Goal: Task Accomplishment & Management: Manage account settings

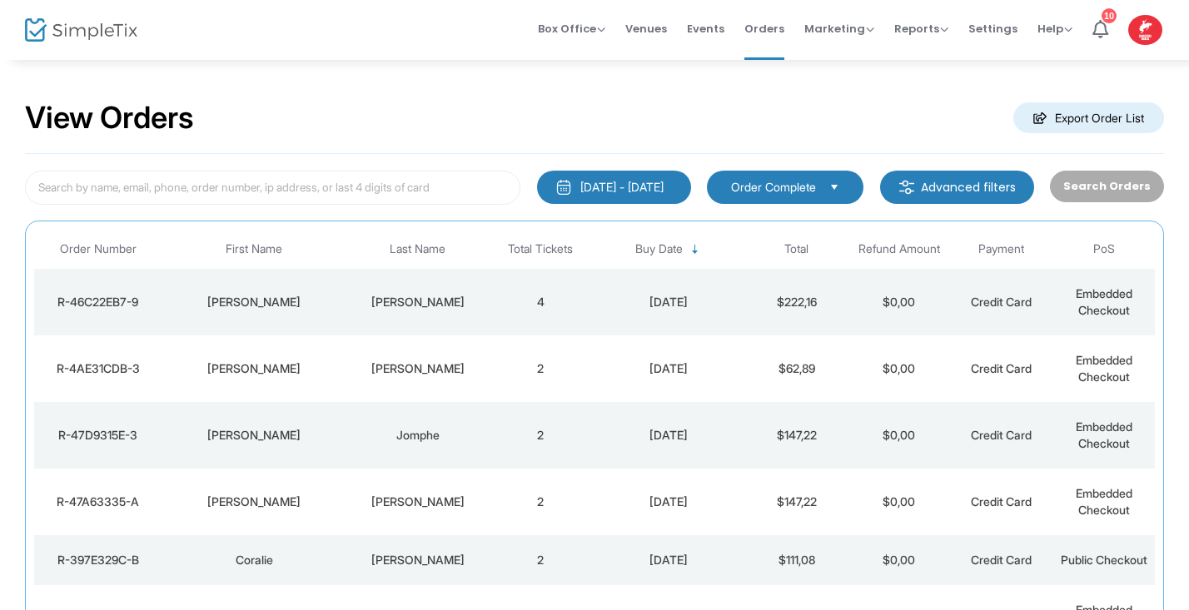
click at [37, 34] on img at bounding box center [81, 30] width 112 height 24
click at [47, 31] on img at bounding box center [81, 30] width 112 height 24
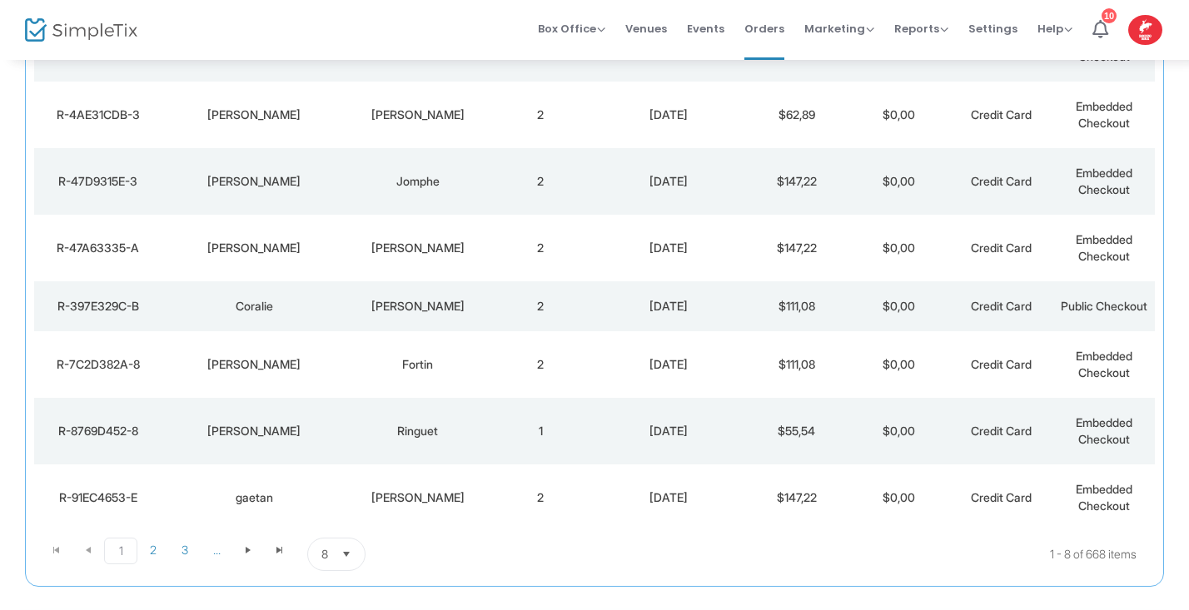
scroll to position [337, 0]
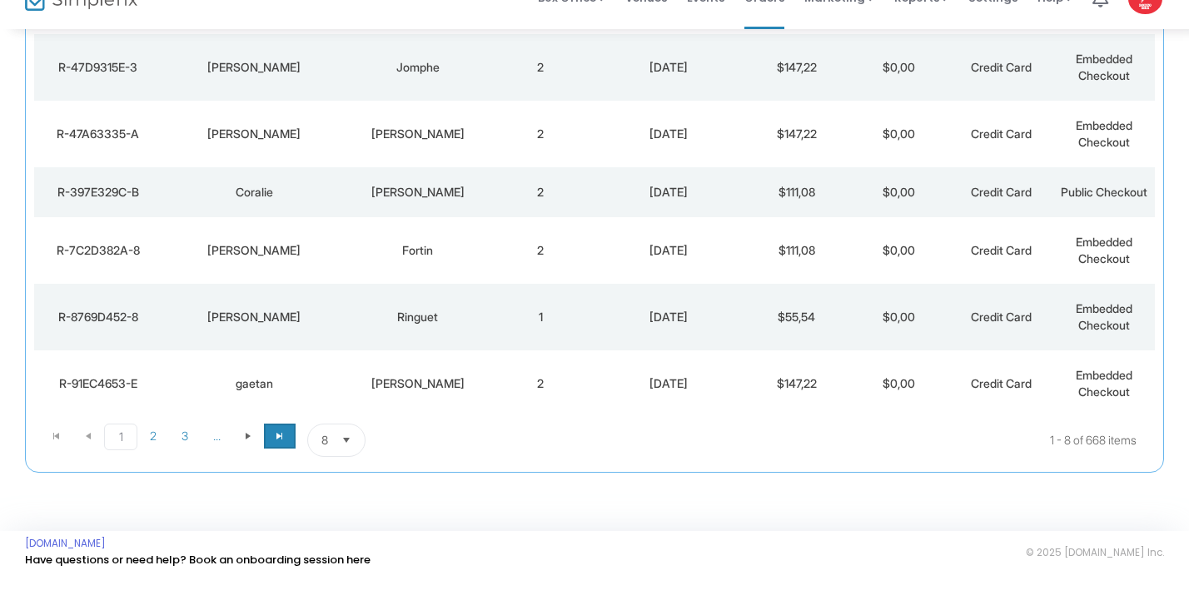
click at [278, 460] on span "Go to the last page" at bounding box center [279, 466] width 13 height 13
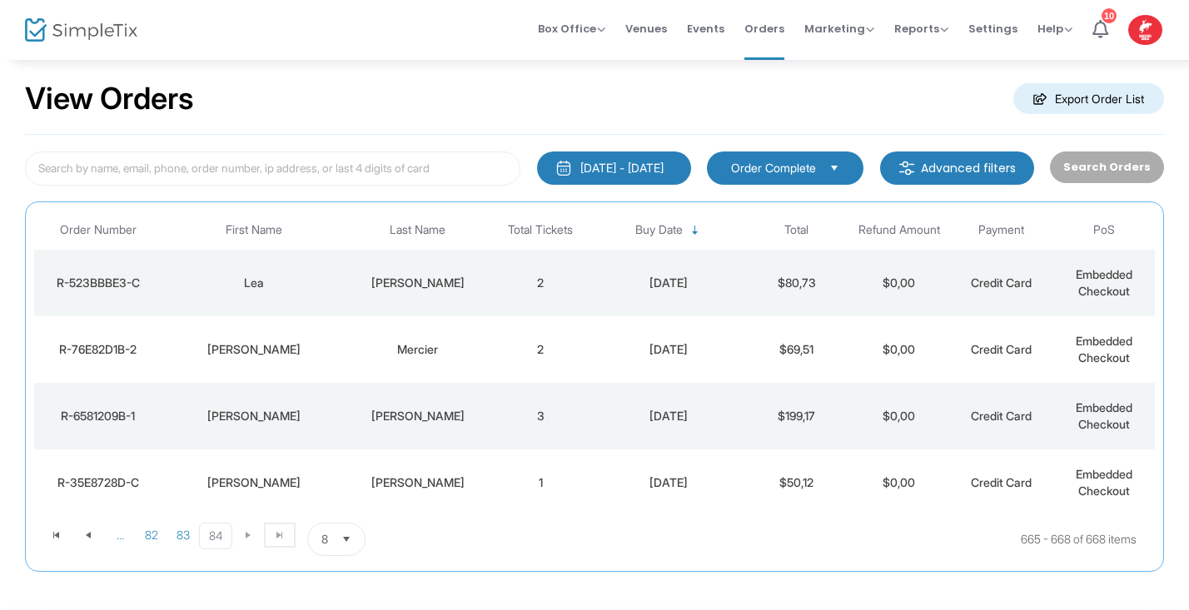
scroll to position [0, 0]
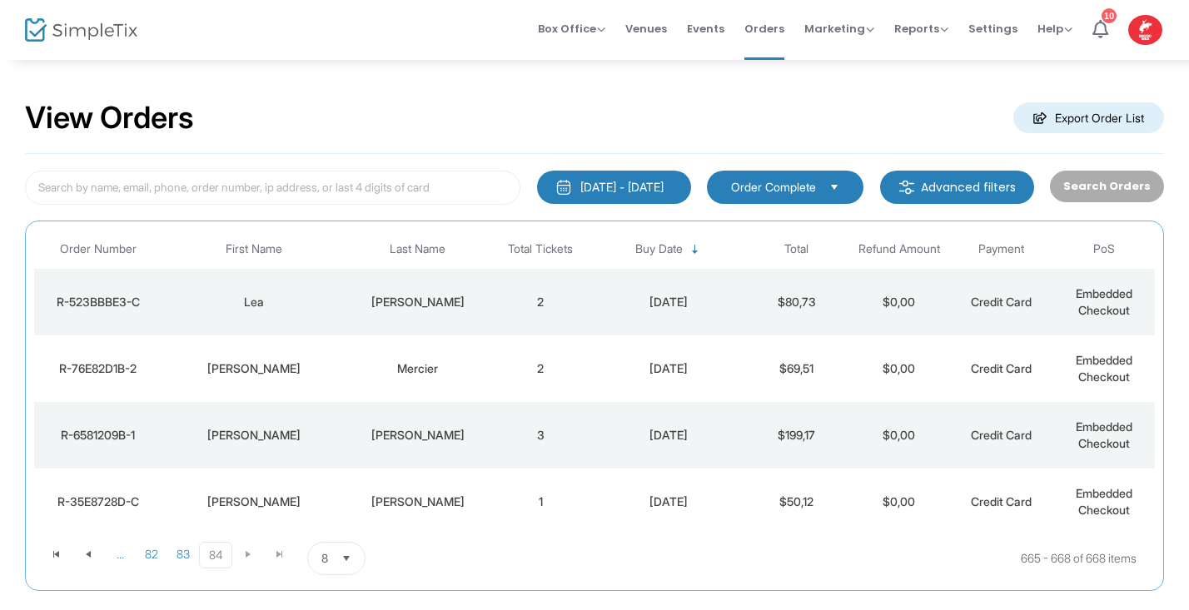
click at [960, 189] on m-button "Advanced filters" at bounding box center [957, 187] width 154 height 33
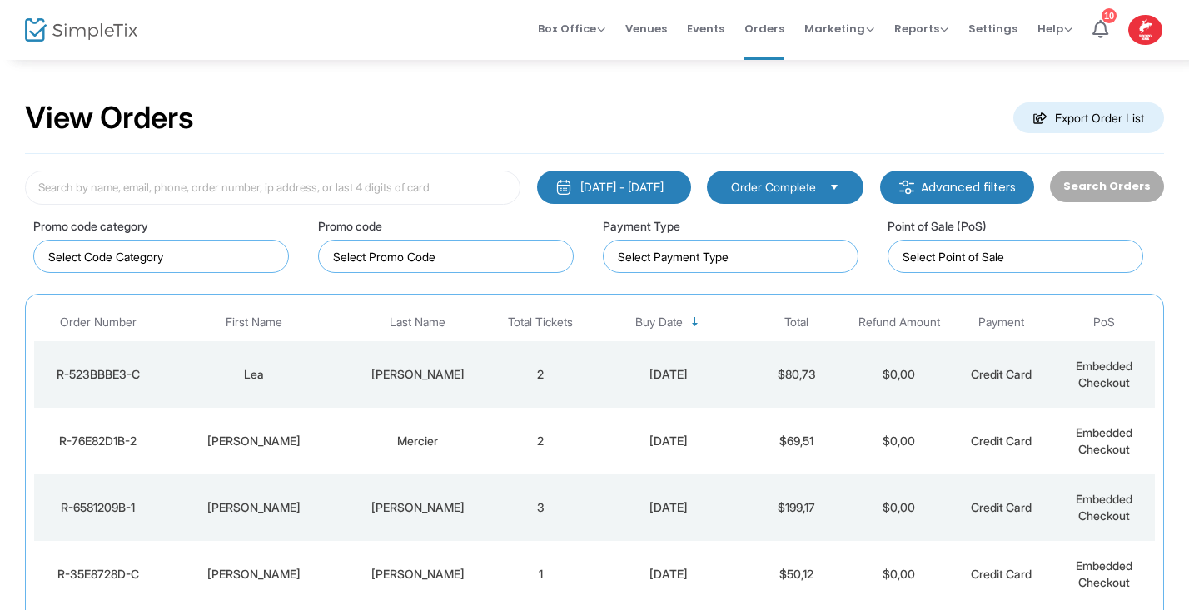
click at [1109, 120] on m-button "Export Order List" at bounding box center [1088, 117] width 151 height 31
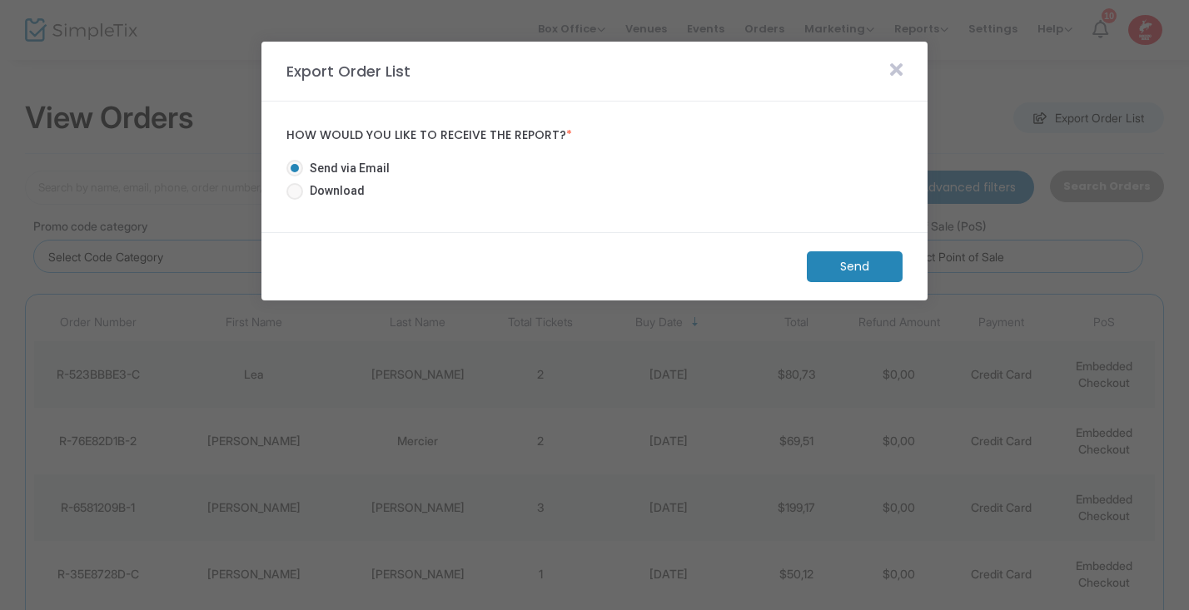
click at [893, 67] on icon at bounding box center [896, 70] width 12 height 18
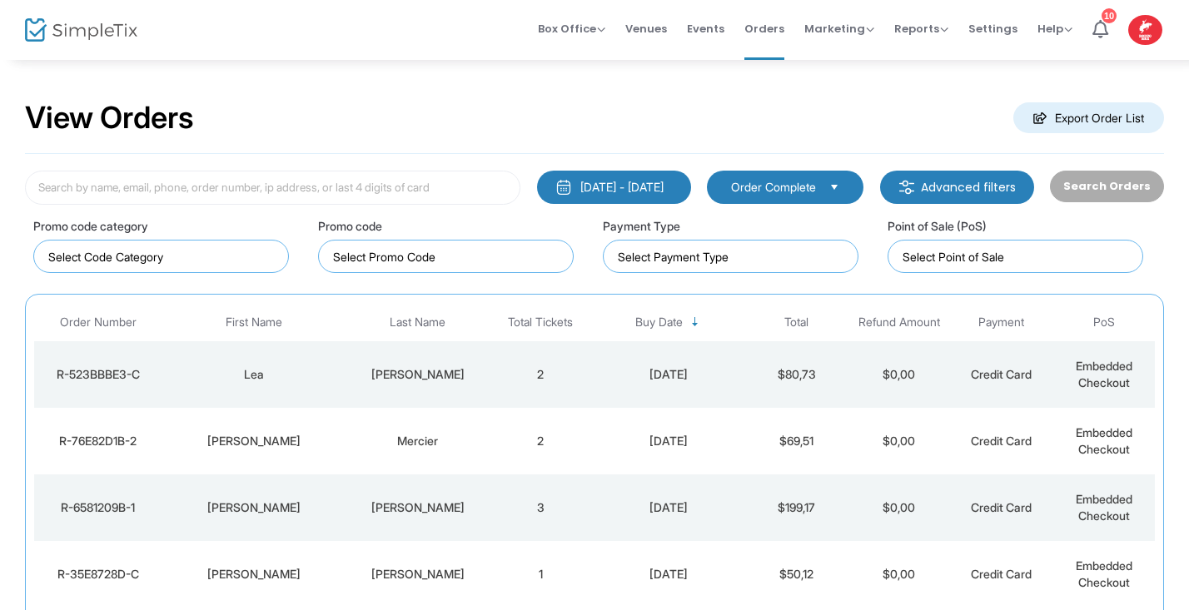
click at [1096, 117] on m-button "Export Order List" at bounding box center [1088, 117] width 151 height 31
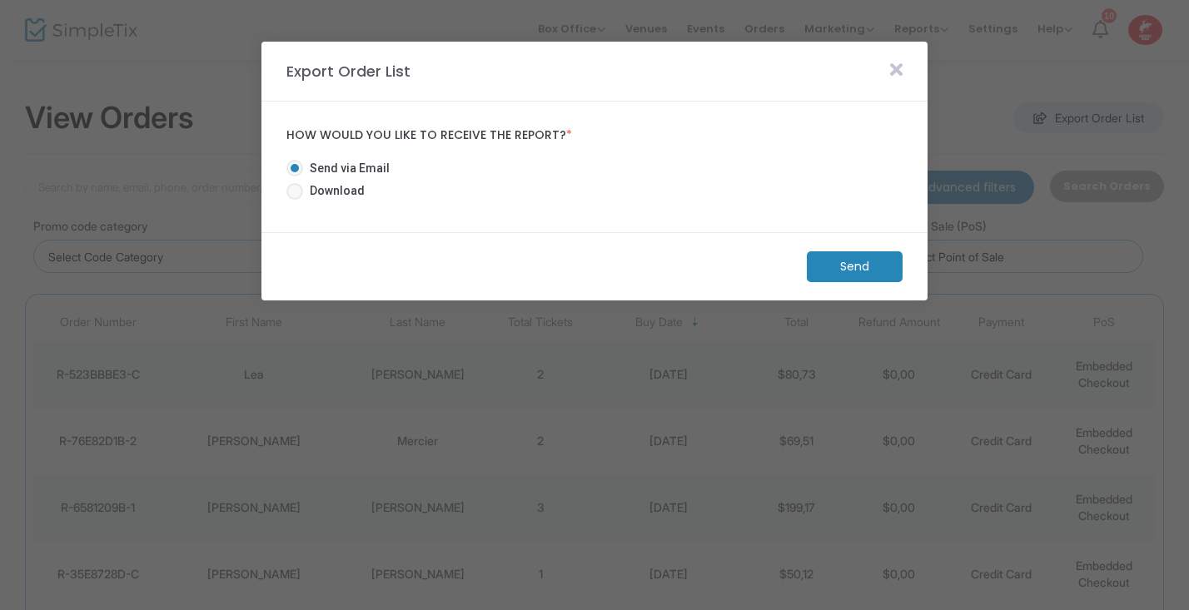
click at [899, 67] on icon at bounding box center [896, 70] width 12 height 18
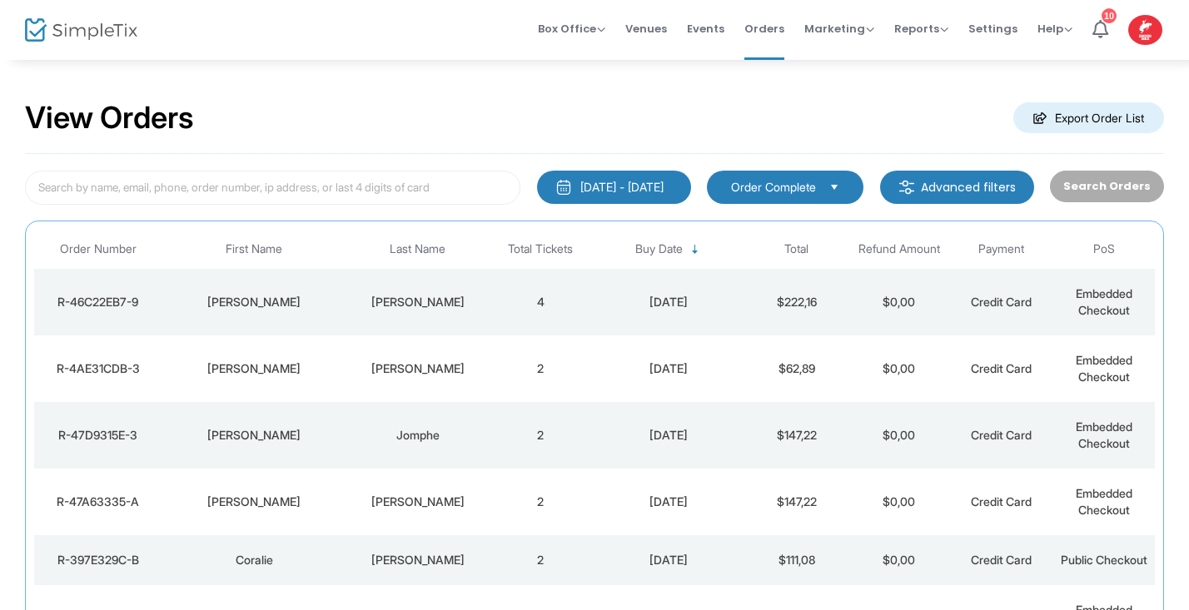
click at [557, 127] on div "View Orders Export Order List" at bounding box center [594, 118] width 1139 height 71
